Goal: Obtain resource: Obtain resource

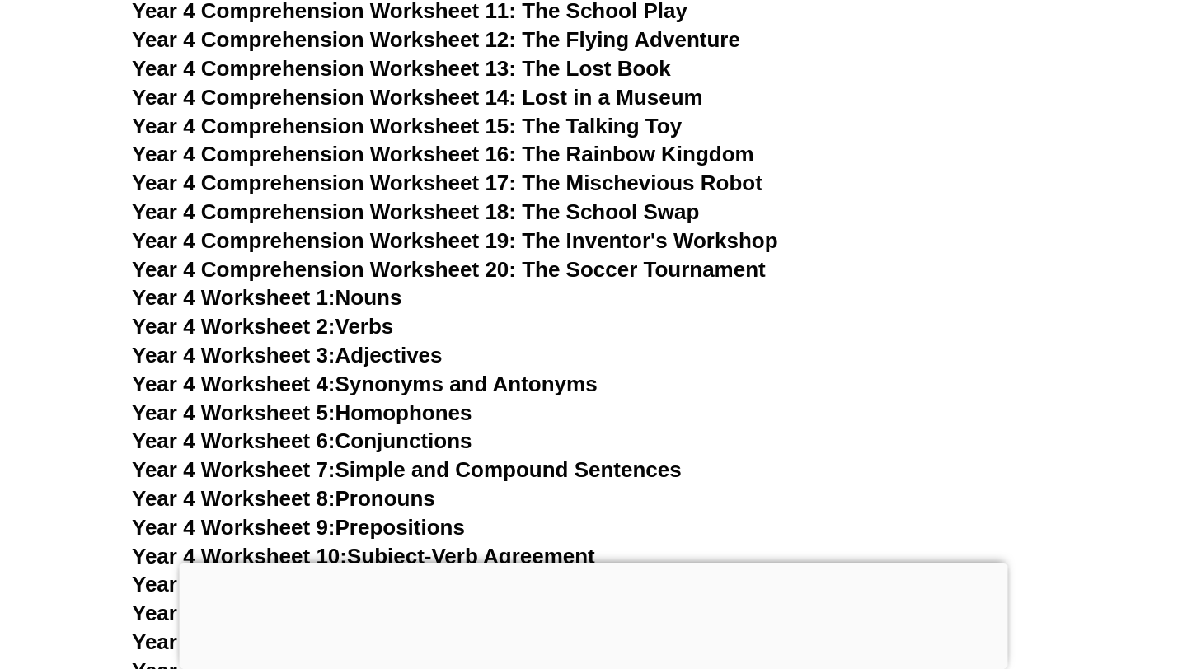
scroll to position [7283, 0]
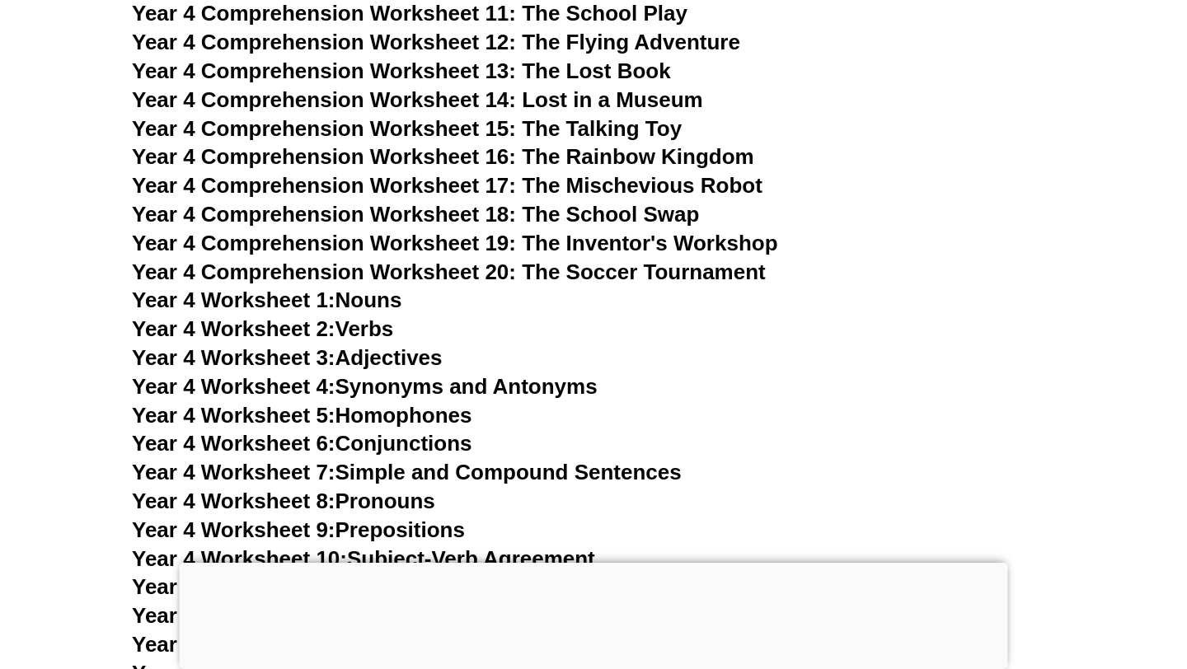
click at [599, 62] on span "Year 4 Comprehension Worksheet 13: The Lost Book" at bounding box center [401, 71] width 539 height 25
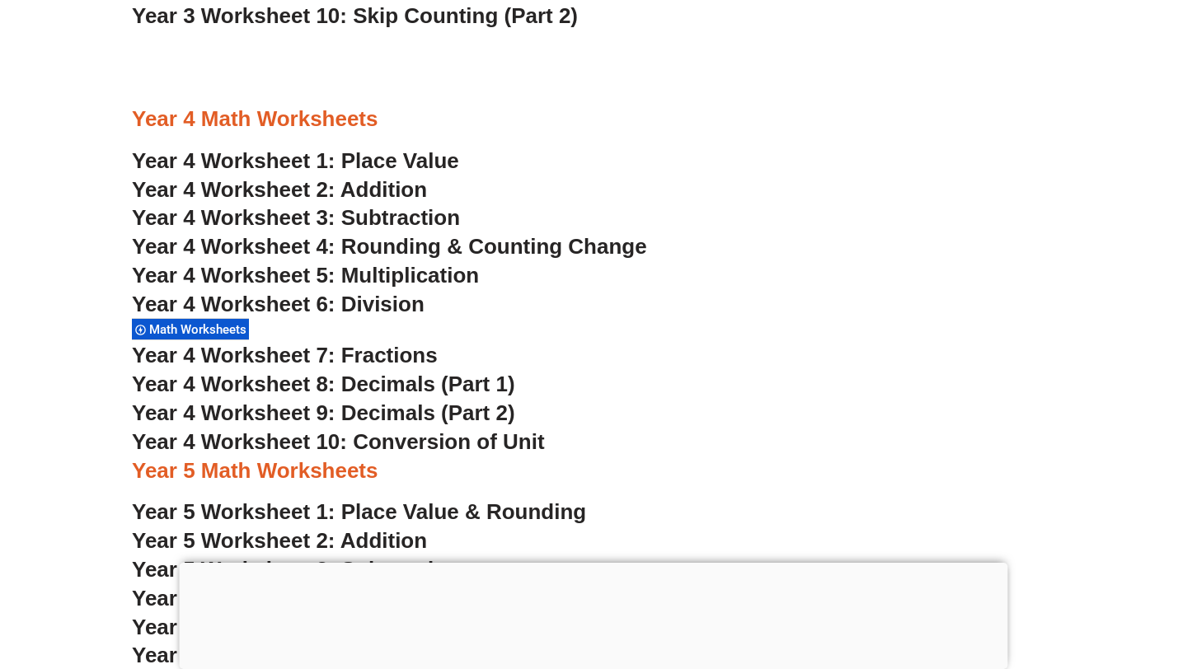
click at [575, 563] on div at bounding box center [594, 563] width 829 height 0
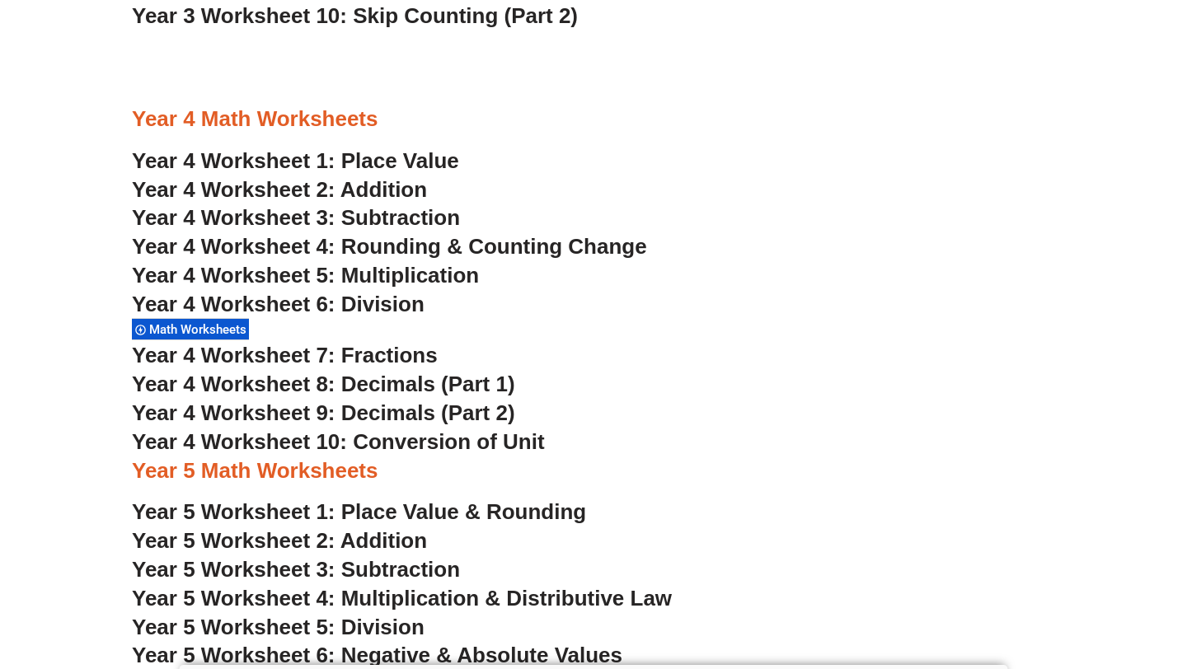
click at [331, 442] on span "Year 4 Worksheet 10: Conversion of Unit" at bounding box center [338, 442] width 413 height 25
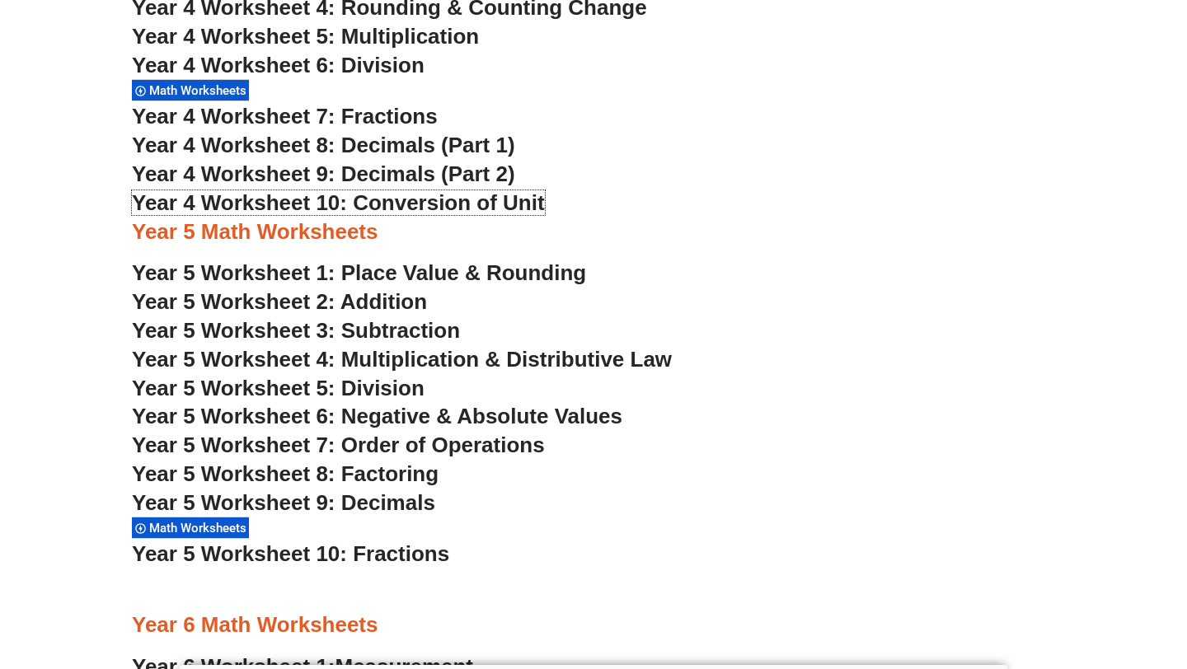
scroll to position [2977, 0]
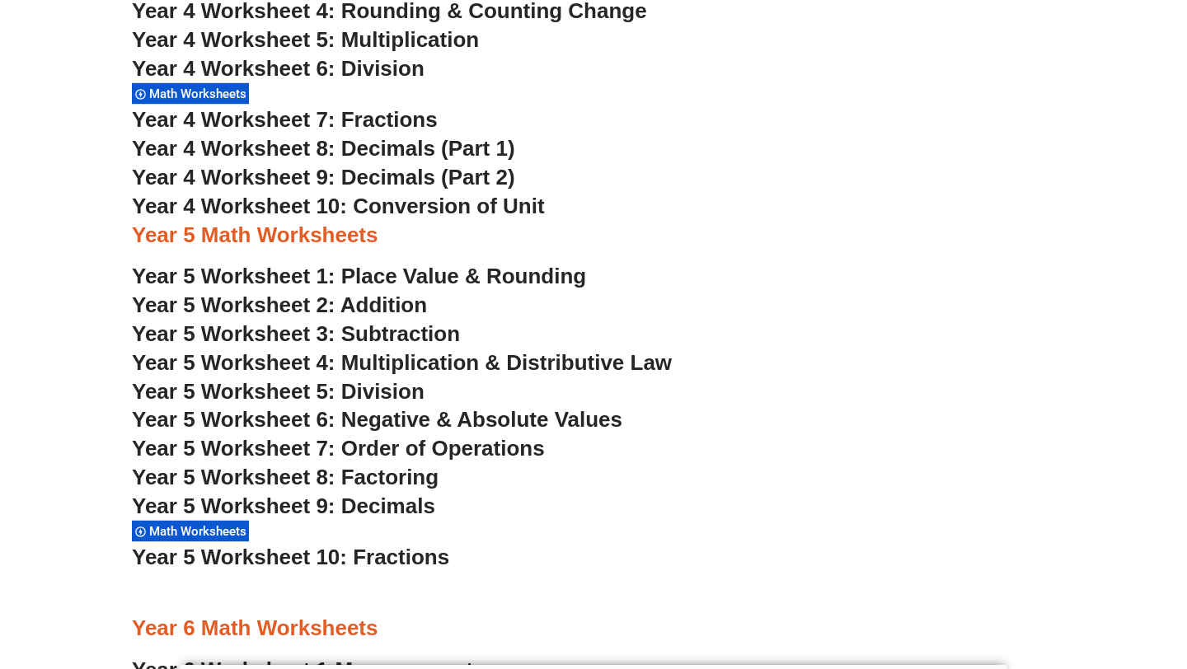
click at [434, 555] on span "Year 5 Worksheet 10: Fractions" at bounding box center [290, 557] width 317 height 25
